Goal: Navigation & Orientation: Find specific page/section

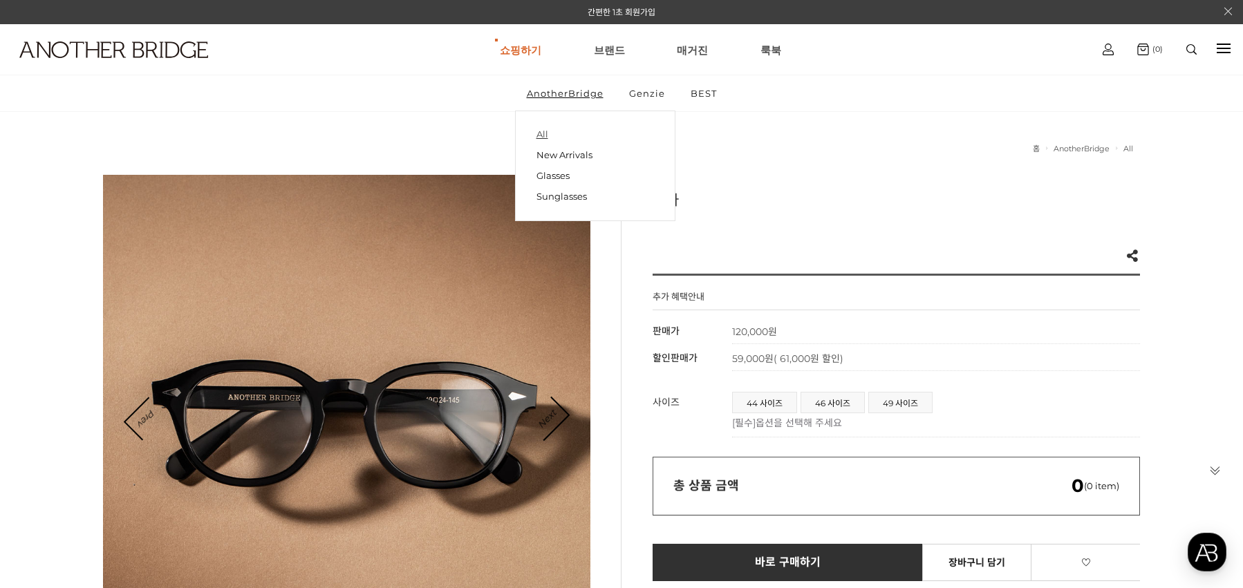
click at [541, 131] on link "All" at bounding box center [596, 134] width 118 height 19
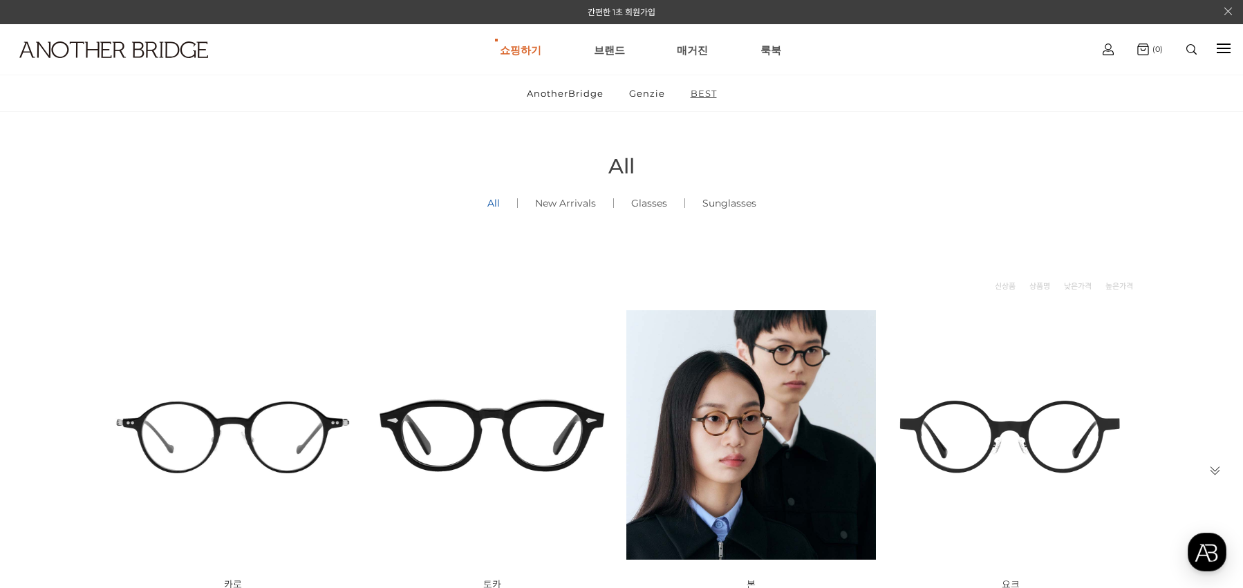
click at [699, 94] on link "BEST" at bounding box center [704, 93] width 50 height 36
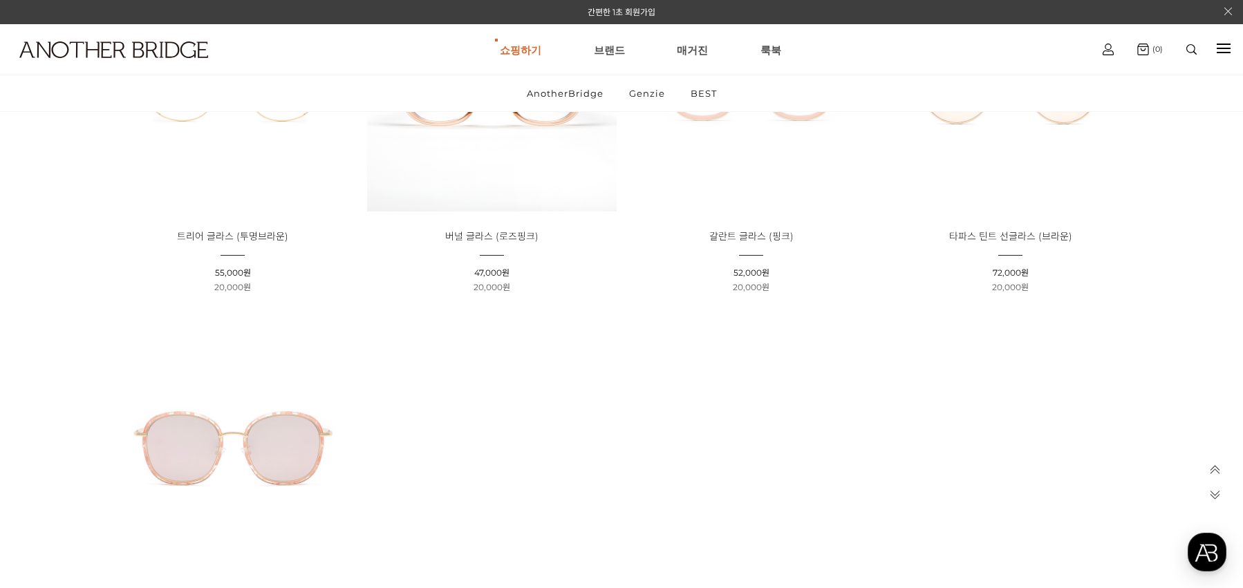
scroll to position [1106, 0]
